Goal: Navigation & Orientation: Go to known website

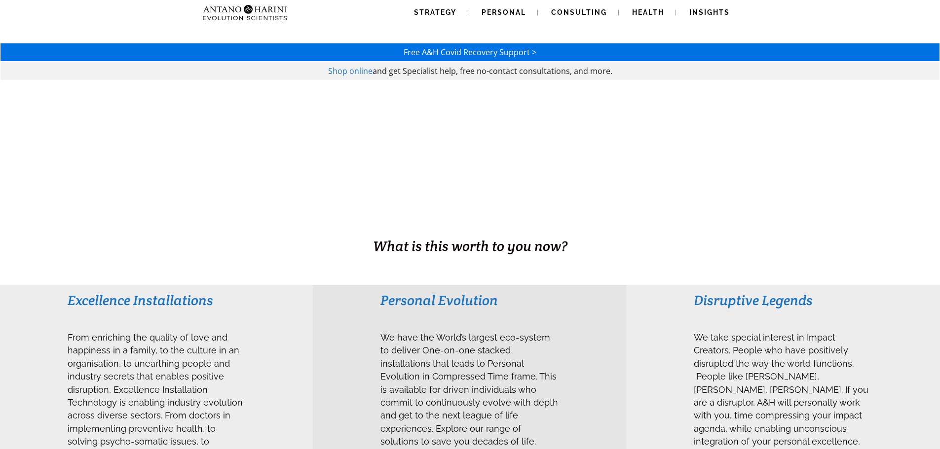
click at [270, 14] on img at bounding box center [245, 12] width 93 height 25
